Goal: Information Seeking & Learning: Learn about a topic

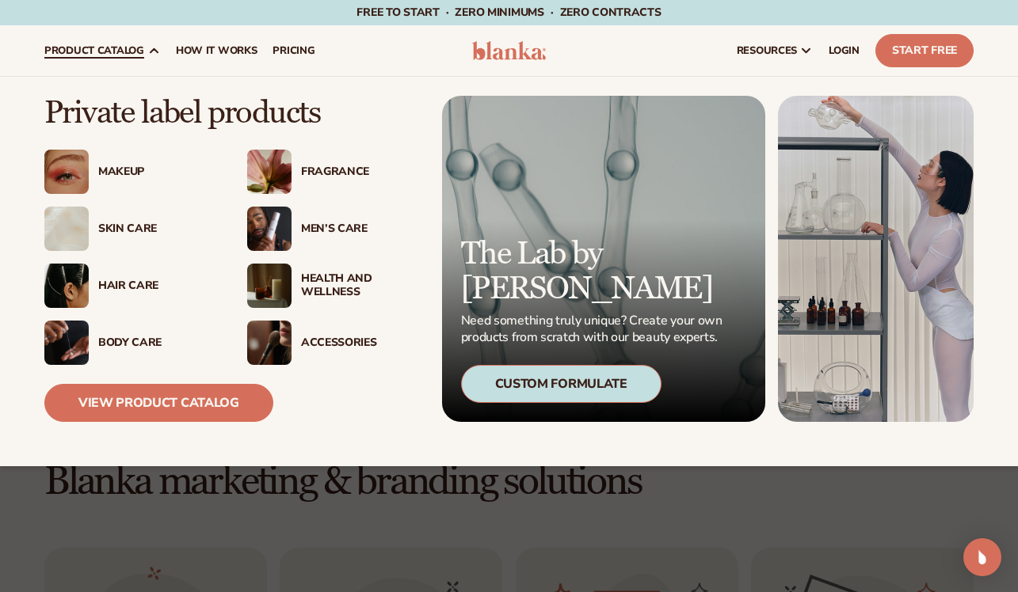
click at [126, 60] on link "product catalog" at bounding box center [101, 50] width 131 height 51
click at [265, 176] on img at bounding box center [269, 172] width 44 height 44
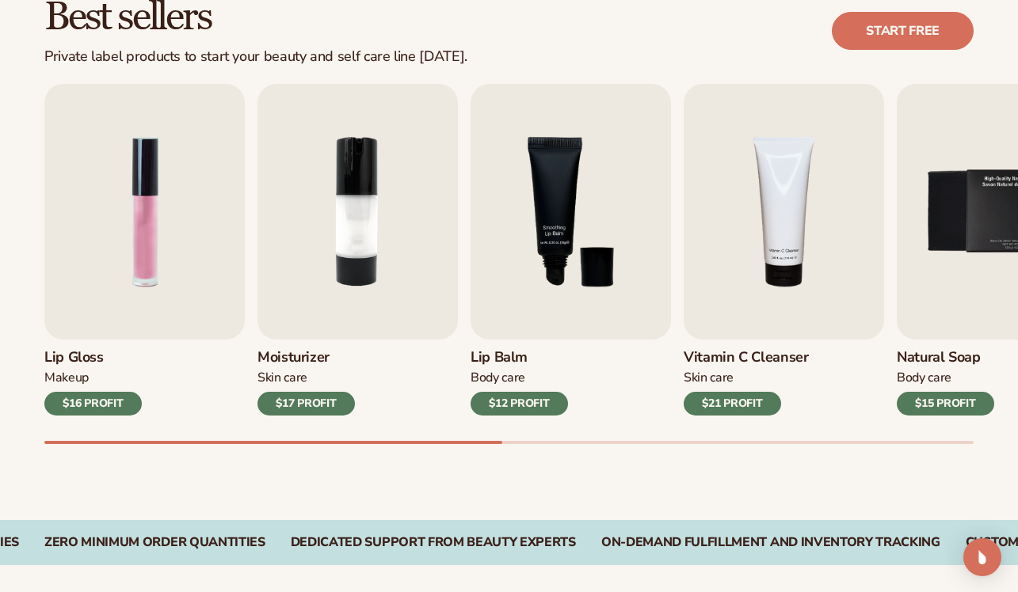
scroll to position [475, 0]
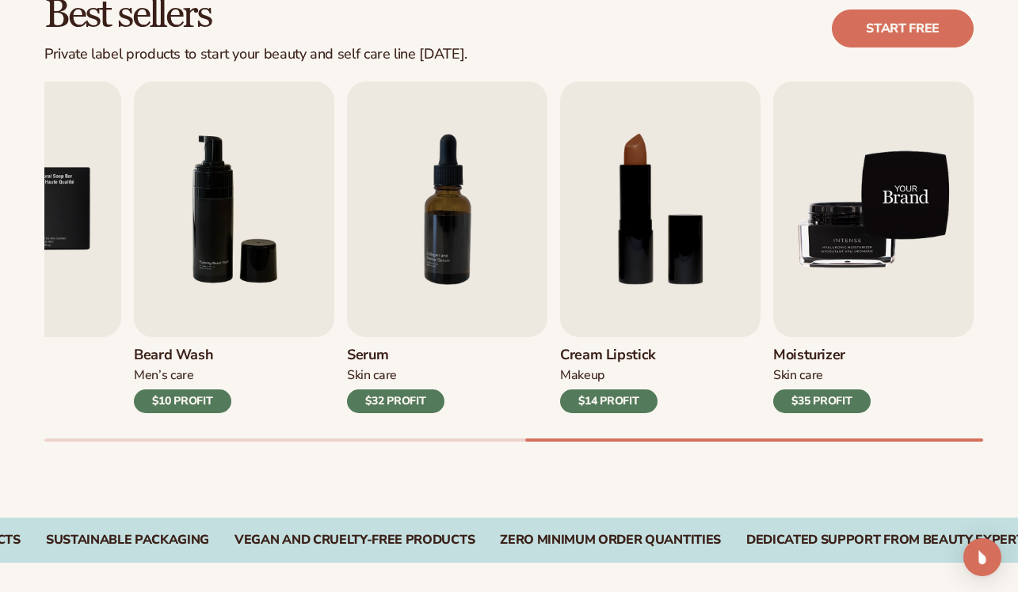
click at [908, 274] on img "9 / 9" at bounding box center [873, 210] width 200 height 256
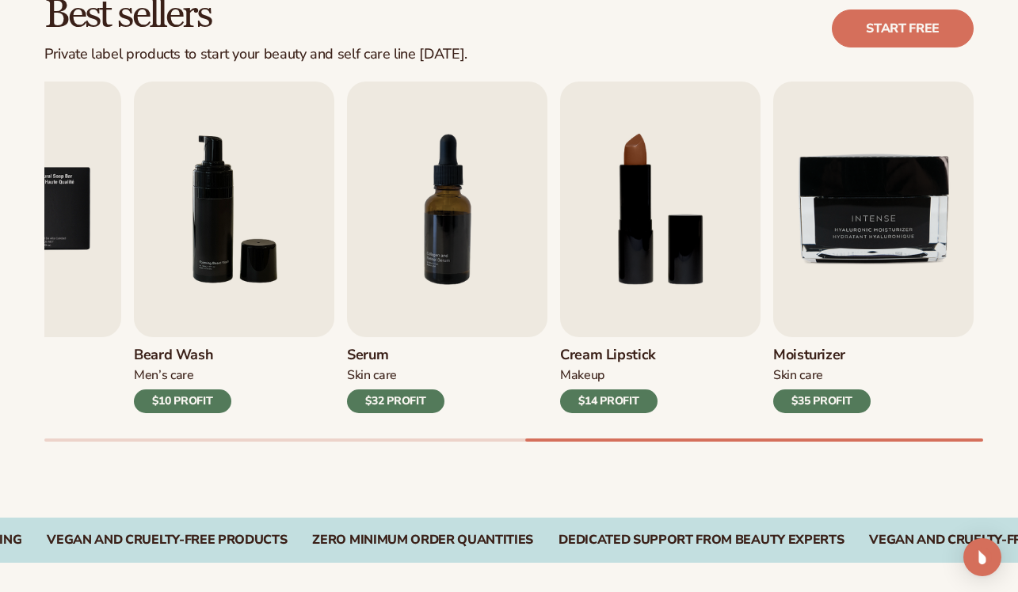
click at [828, 366] on div "Moisturizer Skin Care $35 PROFIT" at bounding box center [873, 375] width 200 height 76
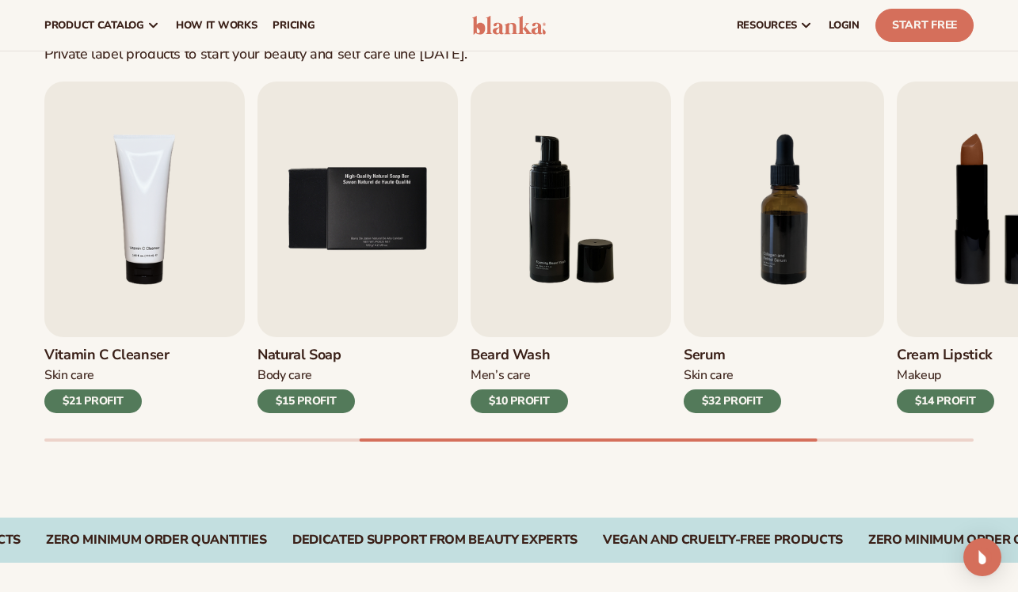
scroll to position [0, 0]
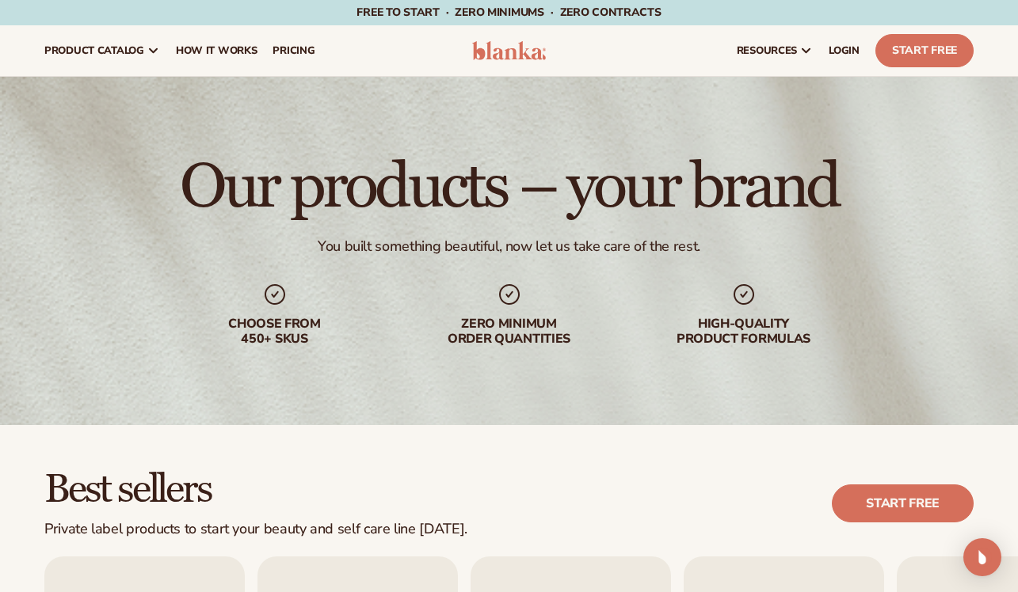
click at [504, 53] on img at bounding box center [509, 50] width 74 height 19
